Goal: Task Accomplishment & Management: Use online tool/utility

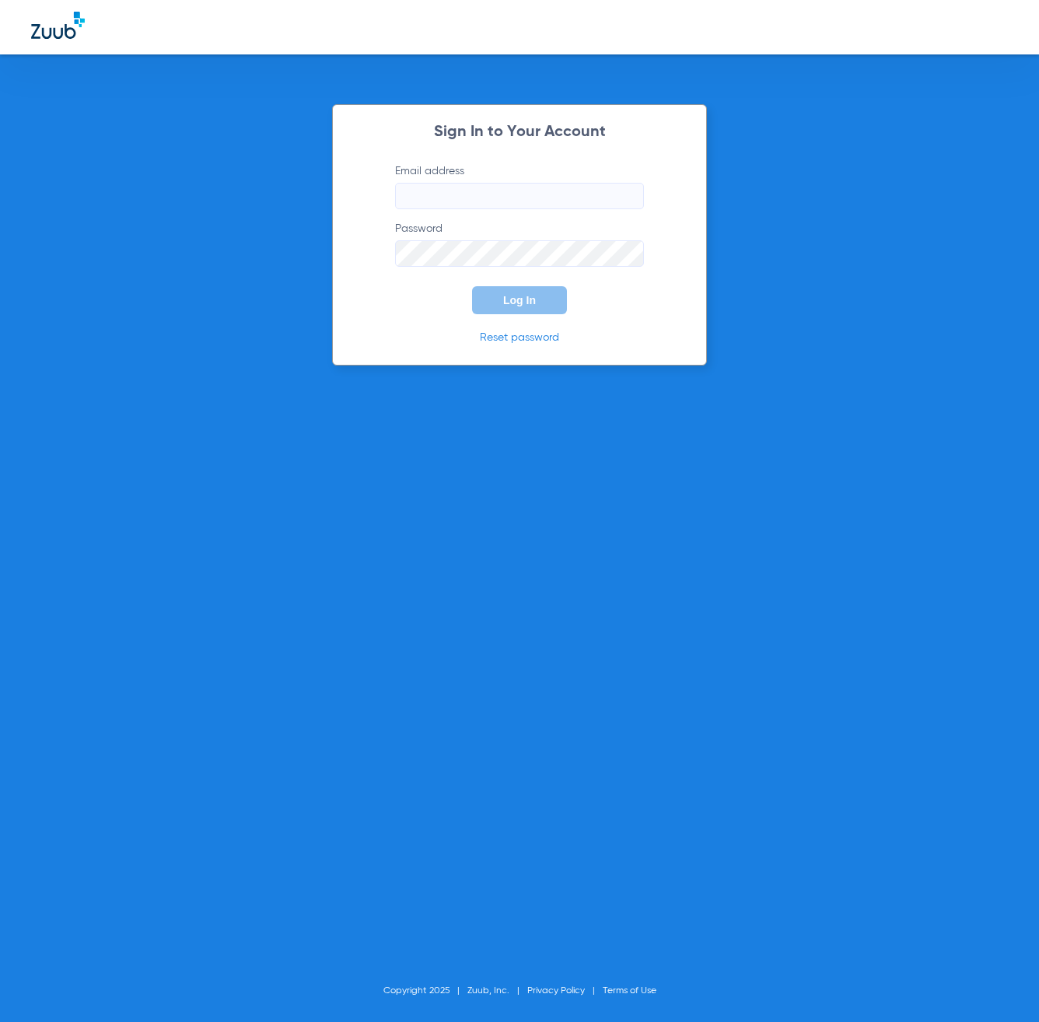
click at [453, 204] on input "Email address" at bounding box center [519, 196] width 249 height 26
type input "[EMAIL_ADDRESS][DOMAIN_NAME]"
click at [472, 286] on button "Log In" at bounding box center [519, 300] width 95 height 28
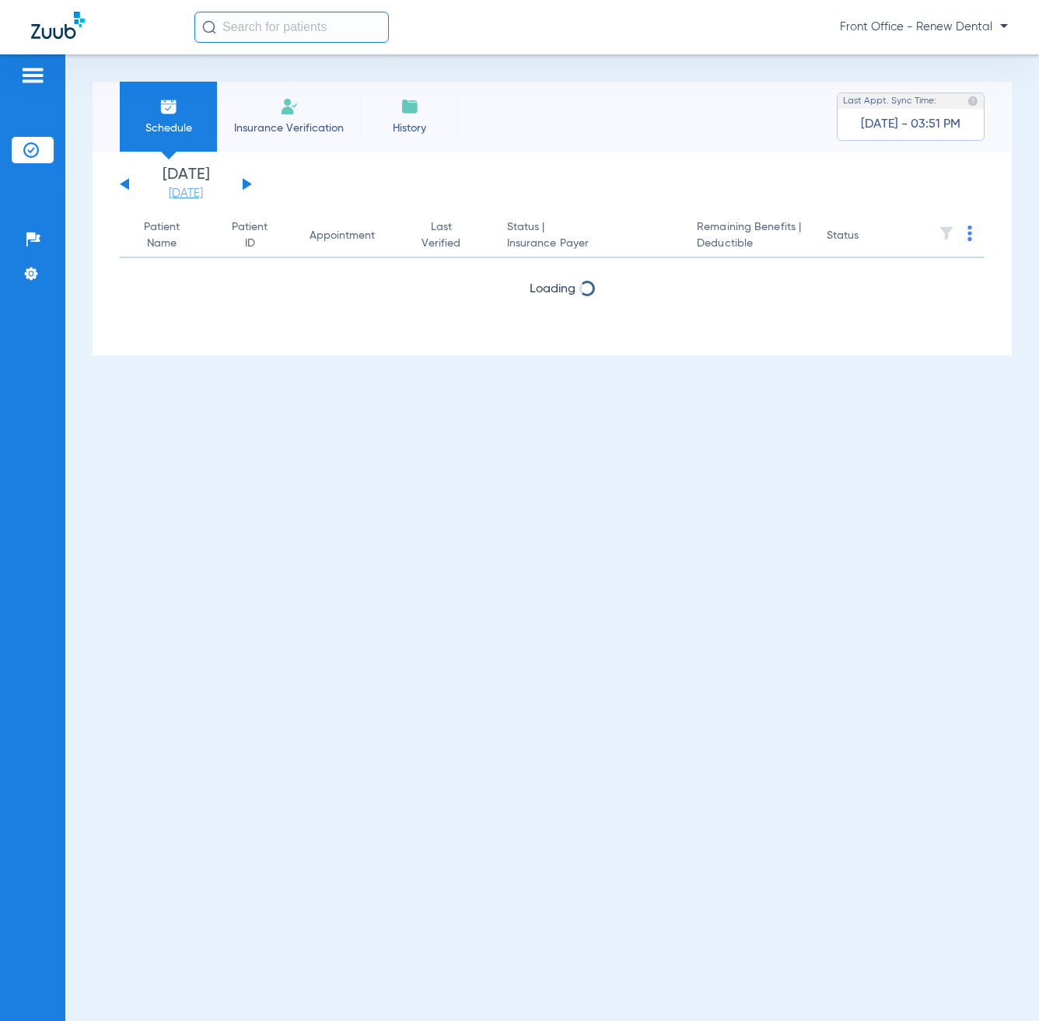
click at [184, 187] on link "[DATE]" at bounding box center [185, 194] width 93 height 16
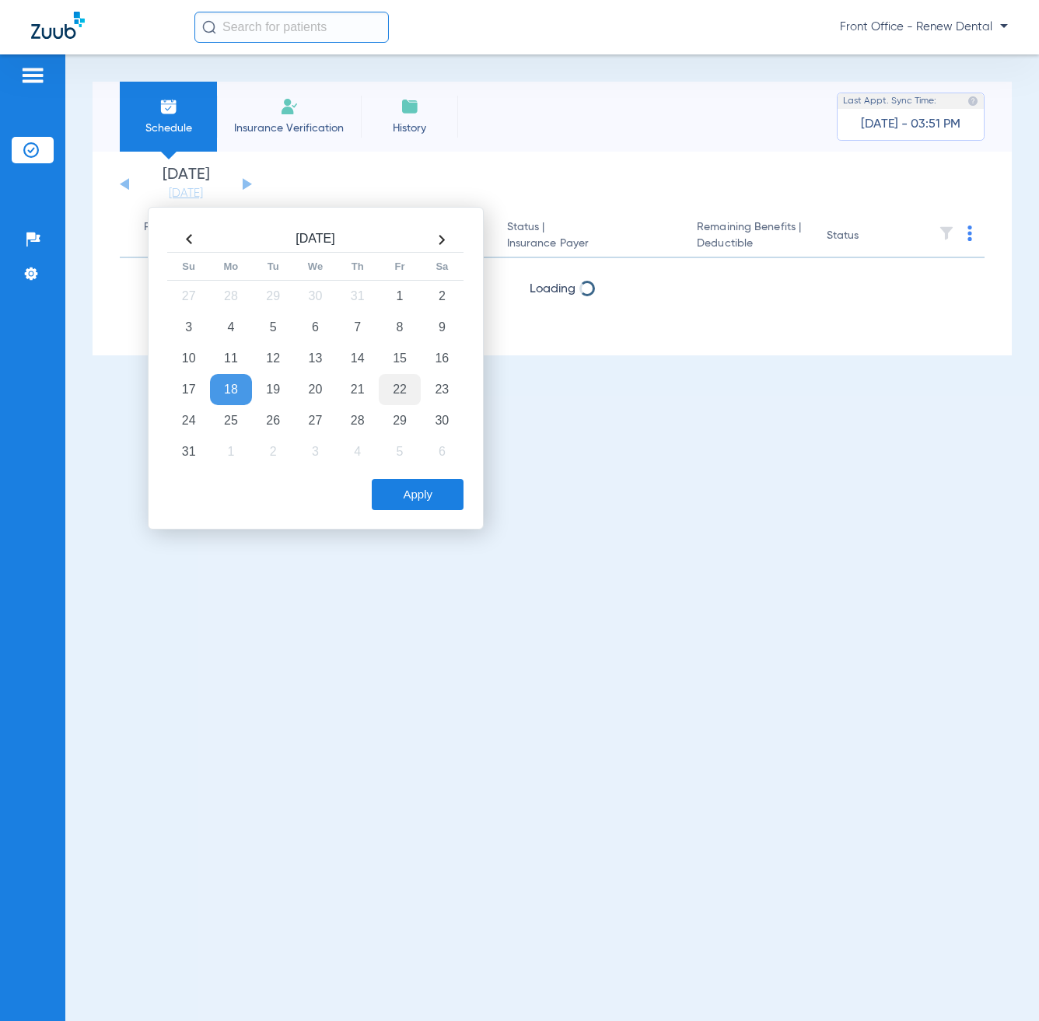
click at [398, 387] on td "22" at bounding box center [400, 389] width 42 height 31
click at [317, 391] on td "20" at bounding box center [315, 389] width 42 height 31
click at [433, 501] on button "Apply" at bounding box center [418, 494] width 92 height 31
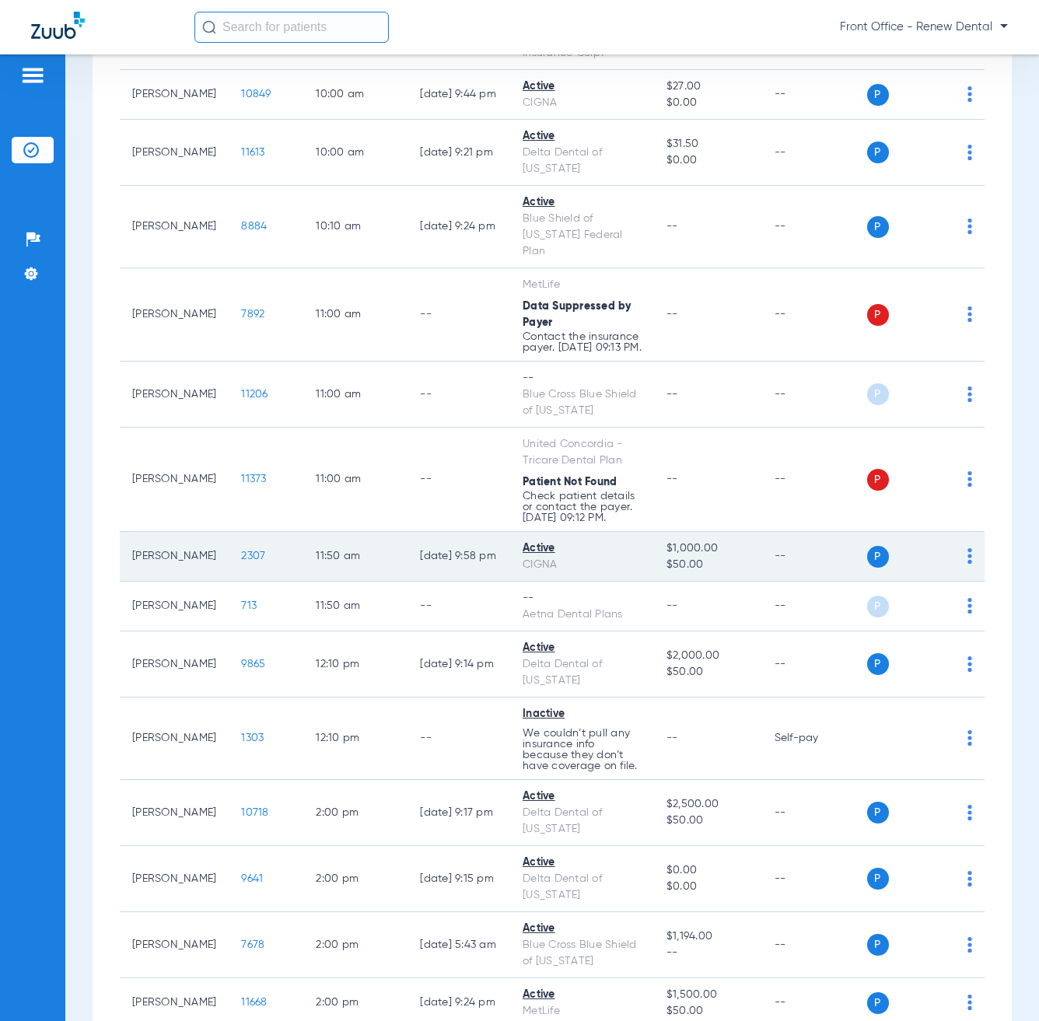
scroll to position [1166, 0]
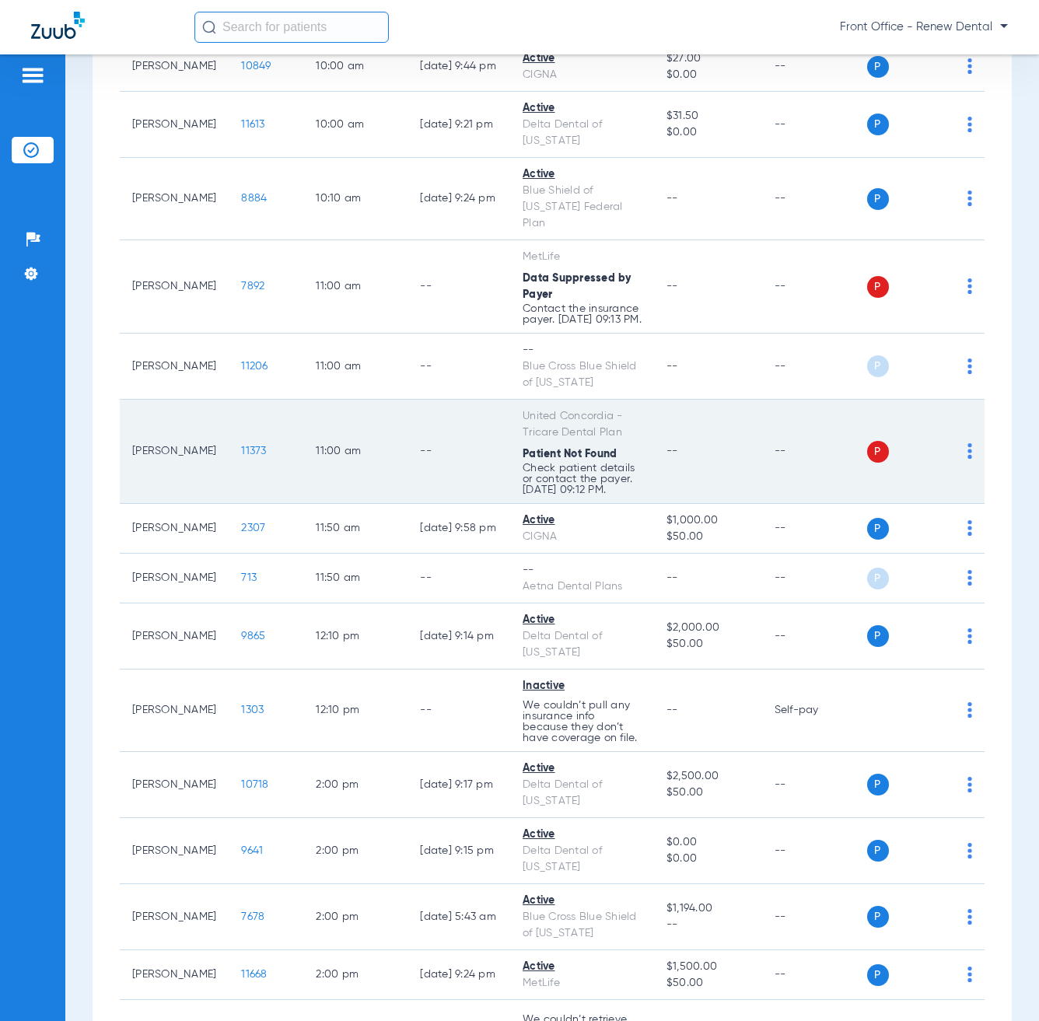
click at [967, 459] on img at bounding box center [969, 451] width 5 height 16
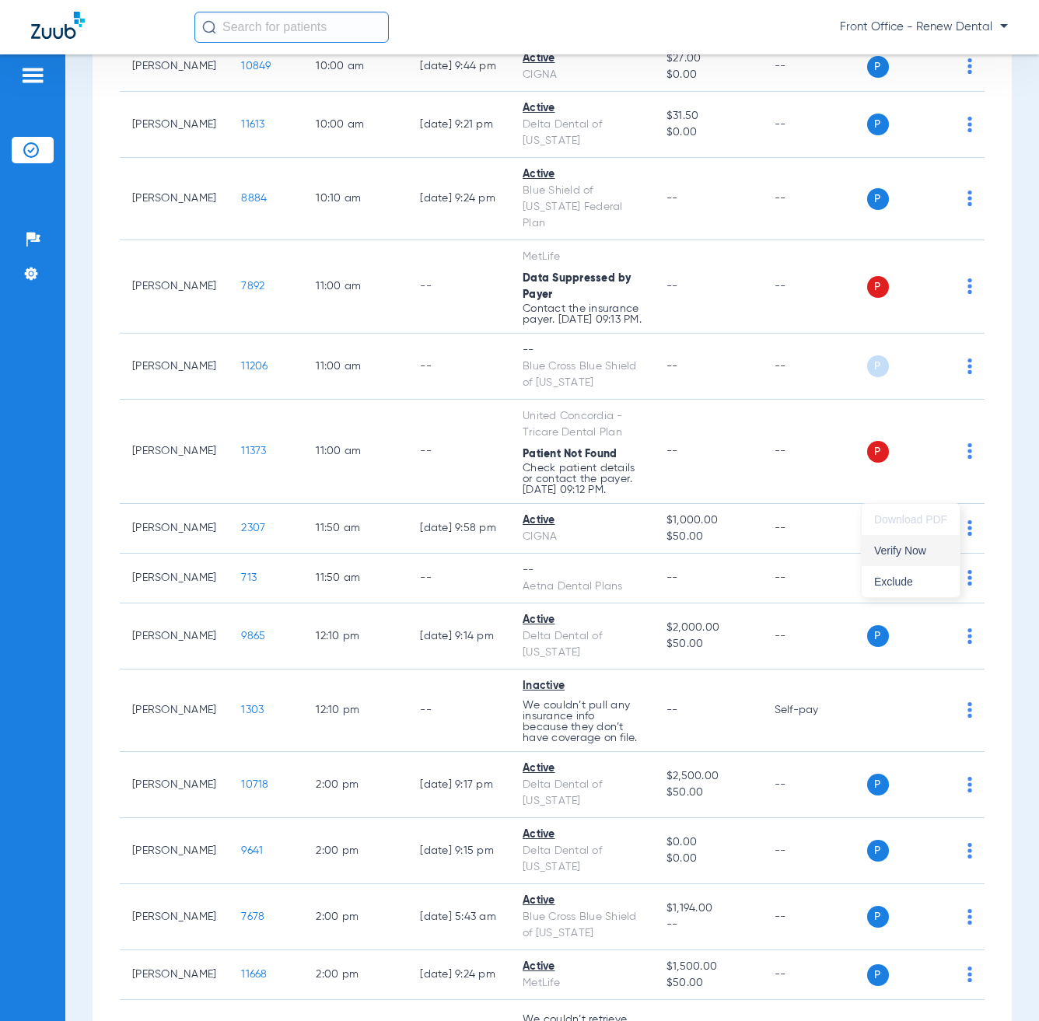
click at [918, 556] on span "Verify Now" at bounding box center [910, 550] width 73 height 11
